Goal: Task Accomplishment & Management: Complete application form

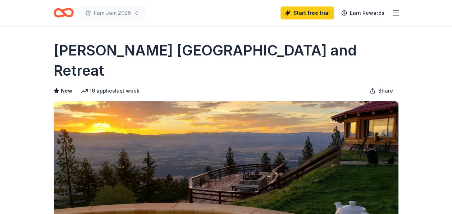
drag, startPoint x: 0, startPoint y: 0, endPoint x: 396, endPoint y: 13, distance: 396.5
click at [396, 13] on line "button" at bounding box center [396, 13] width 6 height 0
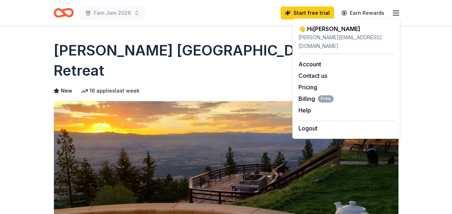
click at [65, 8] on icon "Home" at bounding box center [64, 12] width 20 height 17
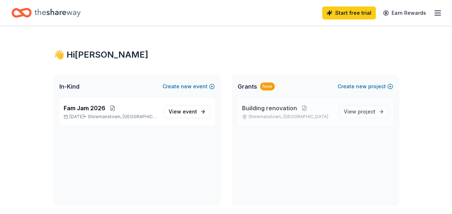
click at [269, 115] on p "Shiremanstown, PA" at bounding box center [287, 117] width 91 height 6
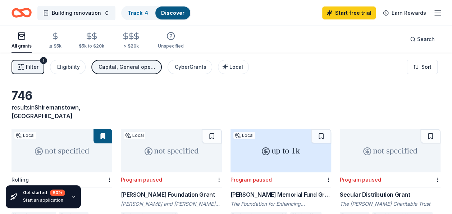
click at [438, 14] on icon "button" at bounding box center [437, 13] width 9 height 9
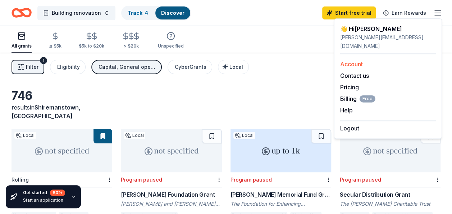
click at [353, 60] on link "Account" at bounding box center [351, 63] width 23 height 7
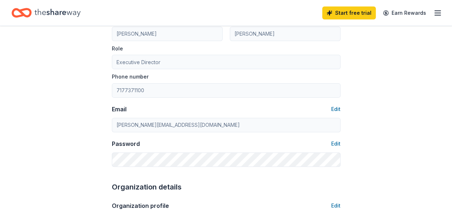
scroll to position [78, 0]
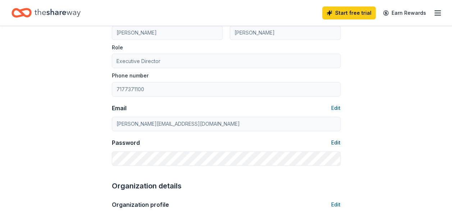
click at [338, 142] on button "Edit" at bounding box center [335, 142] width 9 height 9
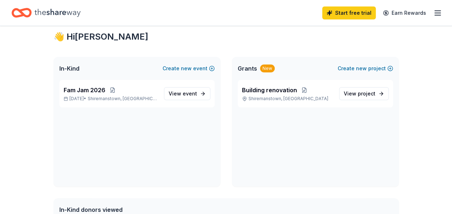
scroll to position [17, 0]
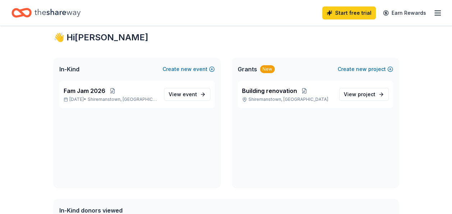
click at [439, 12] on icon "button" at bounding box center [437, 13] width 9 height 9
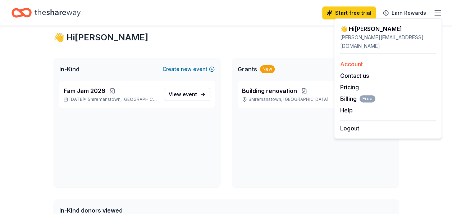
click at [355, 60] on link "Account" at bounding box center [351, 63] width 23 height 7
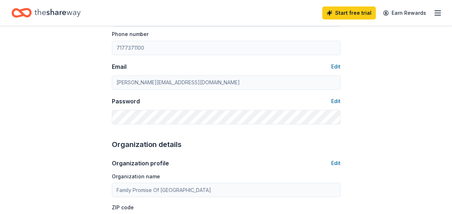
scroll to position [120, 0]
click at [337, 99] on button "Edit" at bounding box center [335, 100] width 9 height 9
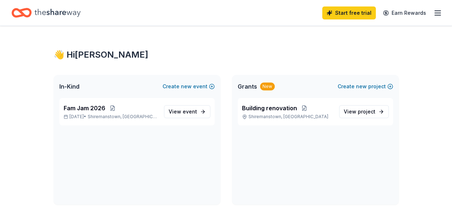
click at [433, 14] on icon "button" at bounding box center [437, 13] width 9 height 9
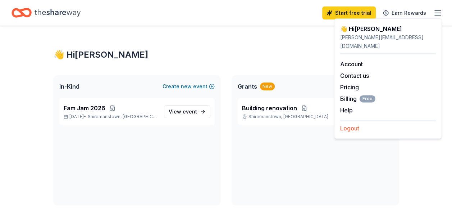
click at [357, 124] on button "Logout" at bounding box center [349, 128] width 19 height 9
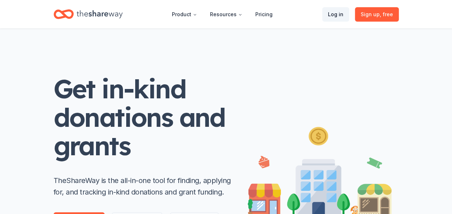
click at [342, 14] on link "Log in" at bounding box center [335, 14] width 27 height 14
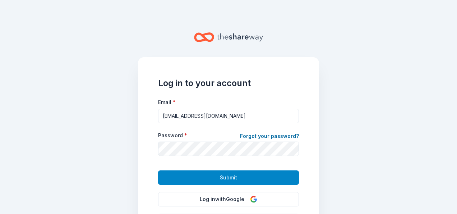
click at [257, 178] on button "Submit" at bounding box center [228, 177] width 141 height 14
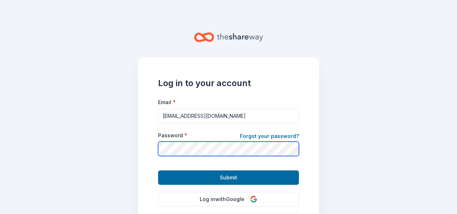
click at [367, 178] on main "Log in to your account Email * mswagner@gmail.com Password * Forgot your passwo…" at bounding box center [228, 107] width 457 height 214
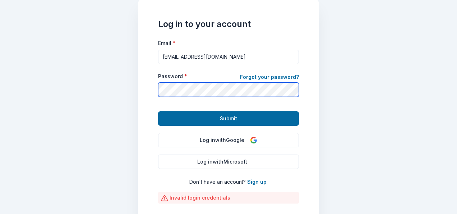
scroll to position [60, 0]
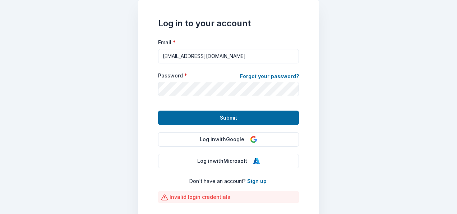
click at [375, 141] on main "Log in to your account Email * mswagner@gmail.com Password * Forgot your passwo…" at bounding box center [228, 107] width 457 height 214
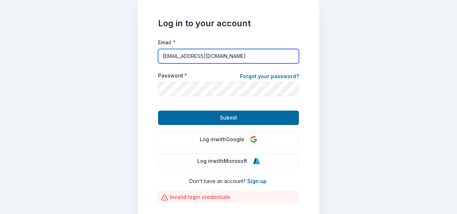
click at [180, 55] on input "mswagner@gmail.com" at bounding box center [228, 56] width 141 height 14
click at [180, 55] on input "matthew" at bounding box center [228, 56] width 141 height 14
type input "matthew@familypromisehcr.org"
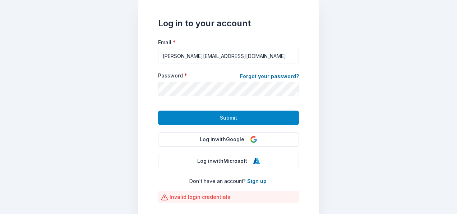
click at [222, 122] on button "Submit" at bounding box center [228, 117] width 141 height 14
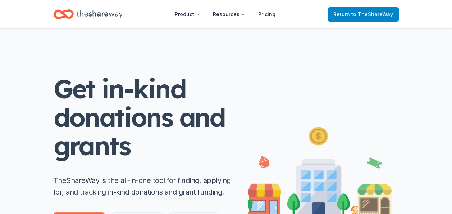
click at [362, 13] on span "to TheShareWay" at bounding box center [372, 14] width 42 height 6
click at [354, 13] on span "to TheShareWay" at bounding box center [372, 14] width 42 height 6
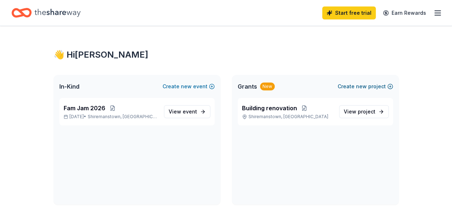
click at [370, 88] on button "Create new project" at bounding box center [365, 86] width 55 height 9
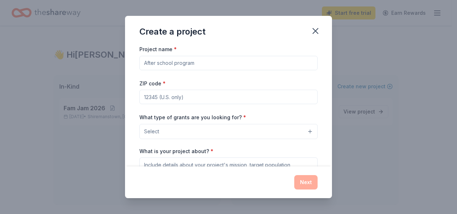
click at [278, 66] on input "Project name *" at bounding box center [229, 63] width 178 height 14
type input "Direct Client Needs"
type input "17011"
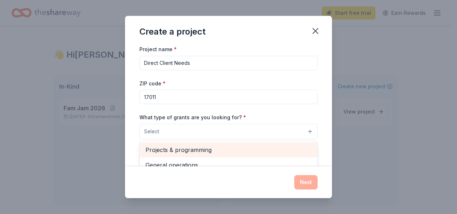
click at [239, 142] on div "Projects & programming" at bounding box center [229, 149] width 178 height 15
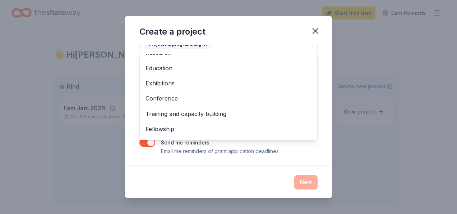
scroll to position [69, 0]
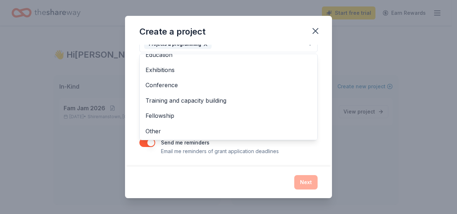
click at [321, 154] on div "Project name * Direct Client Needs ZIP code * 17011 What type of grants are you…" at bounding box center [228, 106] width 207 height 122
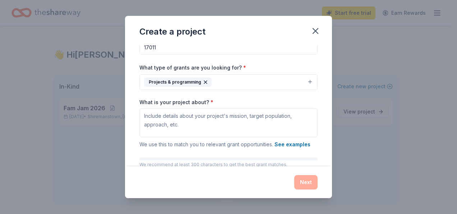
scroll to position [50, 0]
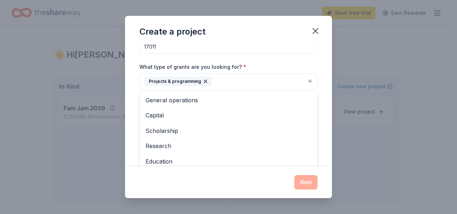
click at [298, 76] on button "Projects & programming" at bounding box center [229, 81] width 178 height 16
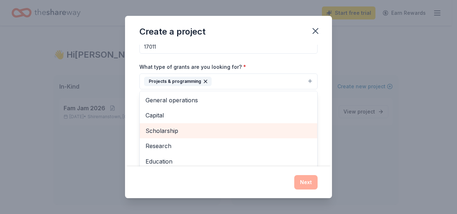
click at [170, 127] on span "Scholarship" at bounding box center [229, 130] width 166 height 9
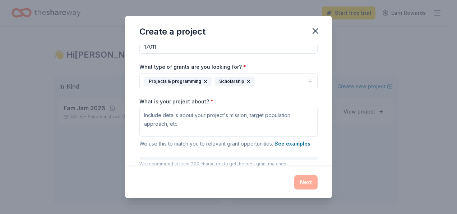
click at [246, 79] on icon "button" at bounding box center [249, 81] width 6 height 6
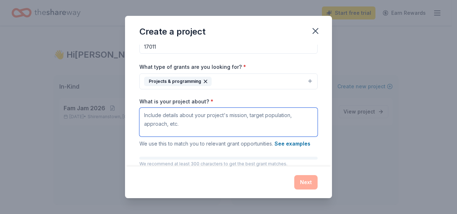
click at [257, 118] on textarea "What is your project about? *" at bounding box center [229, 122] width 178 height 29
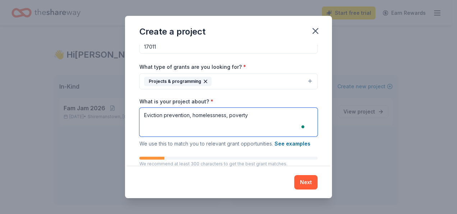
type textarea "Eviction prevention, homelessness, poverty"
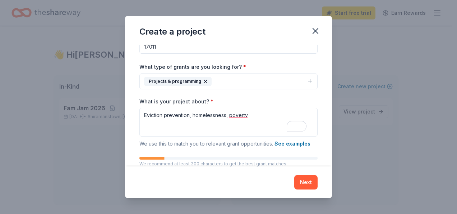
scroll to position [87, 0]
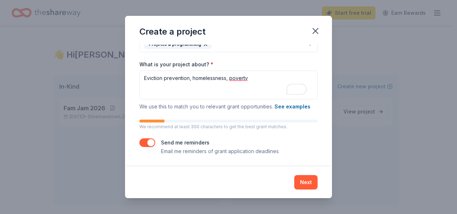
type button "on"
click at [309, 178] on button "Next" at bounding box center [306, 182] width 23 height 14
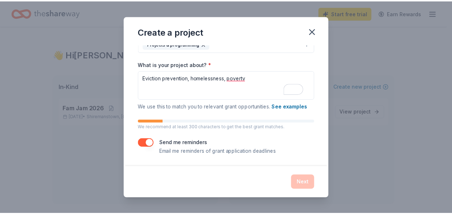
scroll to position [0, 0]
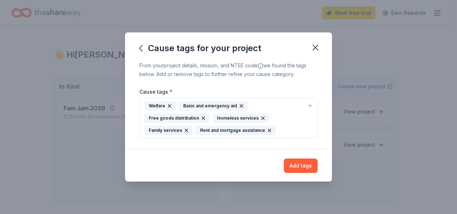
click at [158, 102] on div "Welfare" at bounding box center [160, 105] width 32 height 9
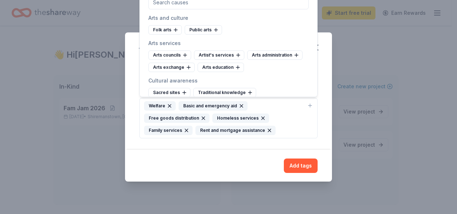
click at [304, 119] on div "Welfare Basic and emergency aid Free goods distribution Homeless services Famil…" at bounding box center [224, 118] width 160 height 34
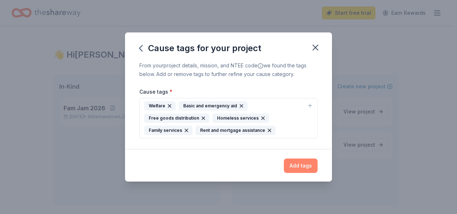
click at [303, 166] on button "Add tags" at bounding box center [301, 165] width 34 height 14
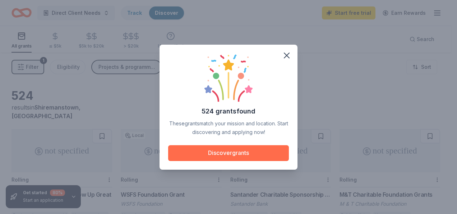
click at [269, 150] on button "Discover grants" at bounding box center [228, 153] width 121 height 16
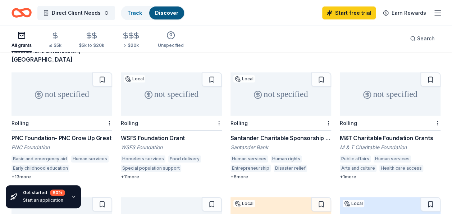
scroll to position [58, 0]
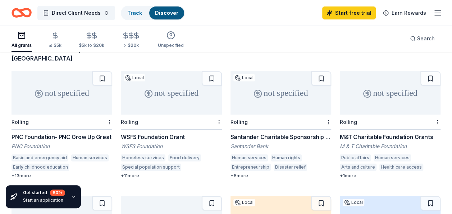
click at [165, 132] on div "WSFS Foundation Grant" at bounding box center [171, 136] width 101 height 9
click at [212, 71] on button at bounding box center [212, 78] width 20 height 14
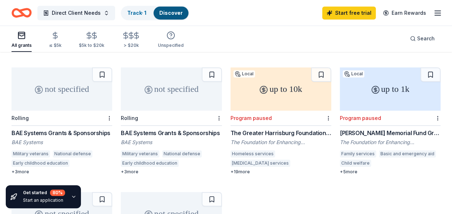
scroll to position [187, 0]
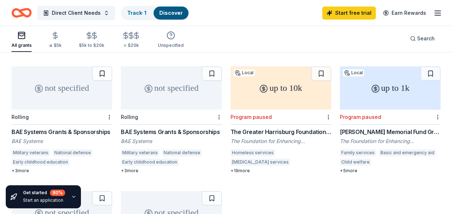
click at [101, 66] on button at bounding box center [102, 73] width 20 height 14
click at [210, 66] on button at bounding box center [212, 73] width 20 height 14
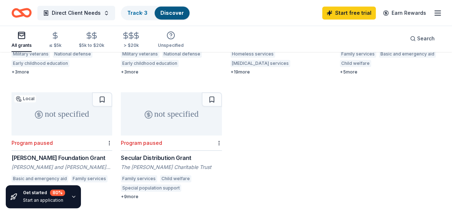
scroll to position [316, 0]
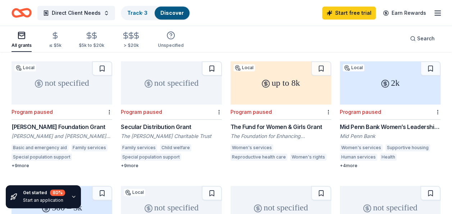
click at [211, 61] on button at bounding box center [212, 68] width 20 height 14
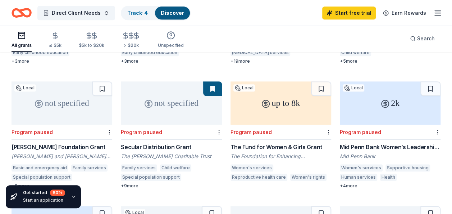
scroll to position [288, 0]
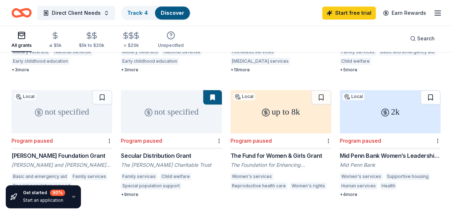
click at [431, 90] on button at bounding box center [430, 97] width 20 height 14
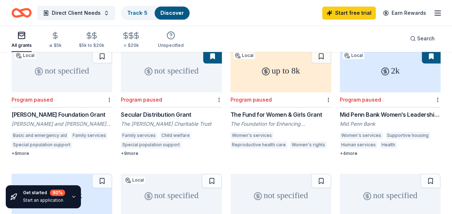
scroll to position [432, 0]
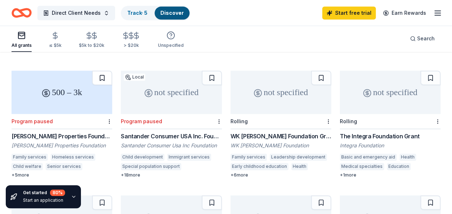
click at [104, 70] on button at bounding box center [102, 77] width 20 height 14
click at [213, 70] on button at bounding box center [212, 77] width 20 height 14
click at [213, 70] on button at bounding box center [212, 77] width 19 height 14
click at [212, 72] on button at bounding box center [212, 77] width 19 height 14
click at [208, 71] on button at bounding box center [212, 77] width 19 height 14
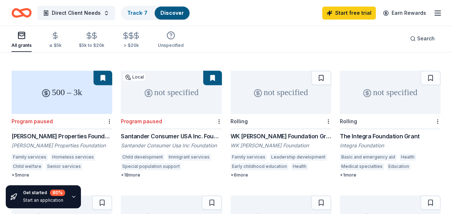
click at [104, 74] on button at bounding box center [102, 77] width 19 height 14
click at [321, 70] on button at bounding box center [321, 77] width 20 height 14
click at [429, 70] on button at bounding box center [430, 77] width 20 height 14
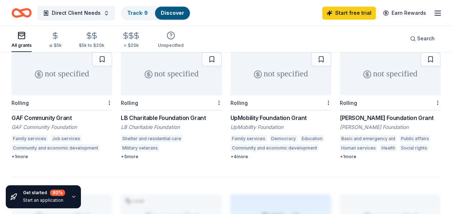
scroll to position [575, 0]
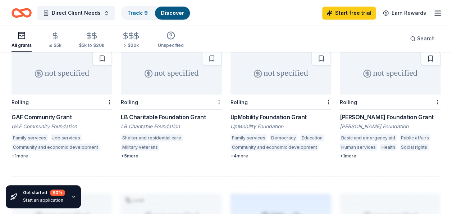
click at [99, 58] on button at bounding box center [102, 58] width 20 height 14
click at [211, 57] on button at bounding box center [212, 58] width 20 height 14
click at [320, 53] on button at bounding box center [321, 58] width 20 height 14
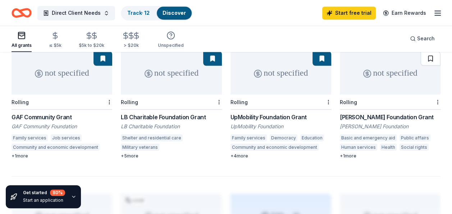
click at [429, 54] on button at bounding box center [430, 58] width 20 height 14
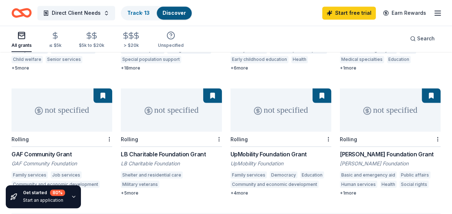
scroll to position [532, 0]
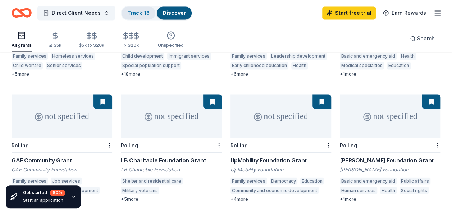
click at [137, 13] on link "Track · 13" at bounding box center [138, 13] width 22 height 6
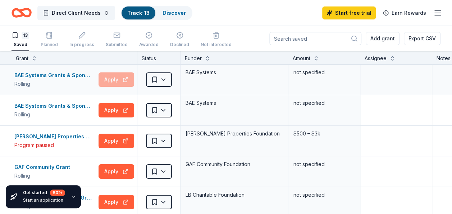
scroll to position [14, 0]
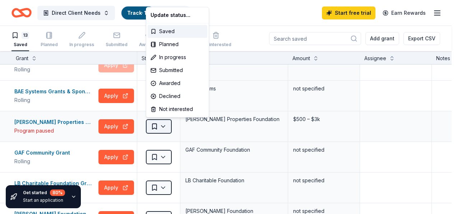
click at [165, 125] on html "Direct Client Needs Track · 13 Discover Start free trial Earn Rewards 13 Saved …" at bounding box center [228, 107] width 457 height 214
click at [167, 29] on div "Saved" at bounding box center [178, 31] width 60 height 13
click at [164, 127] on html "Direct Client Needs Track · 13 Discover Start free trial Earn Rewards 13 Saved …" at bounding box center [228, 107] width 457 height 214
click at [174, 112] on div "Not interested" at bounding box center [178, 108] width 60 height 13
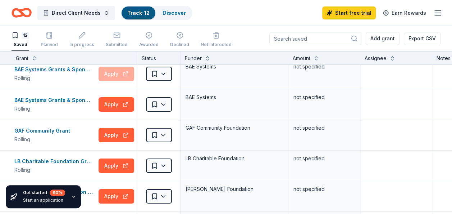
scroll to position [0, 0]
